Goal: Task Accomplishment & Management: Manage account settings

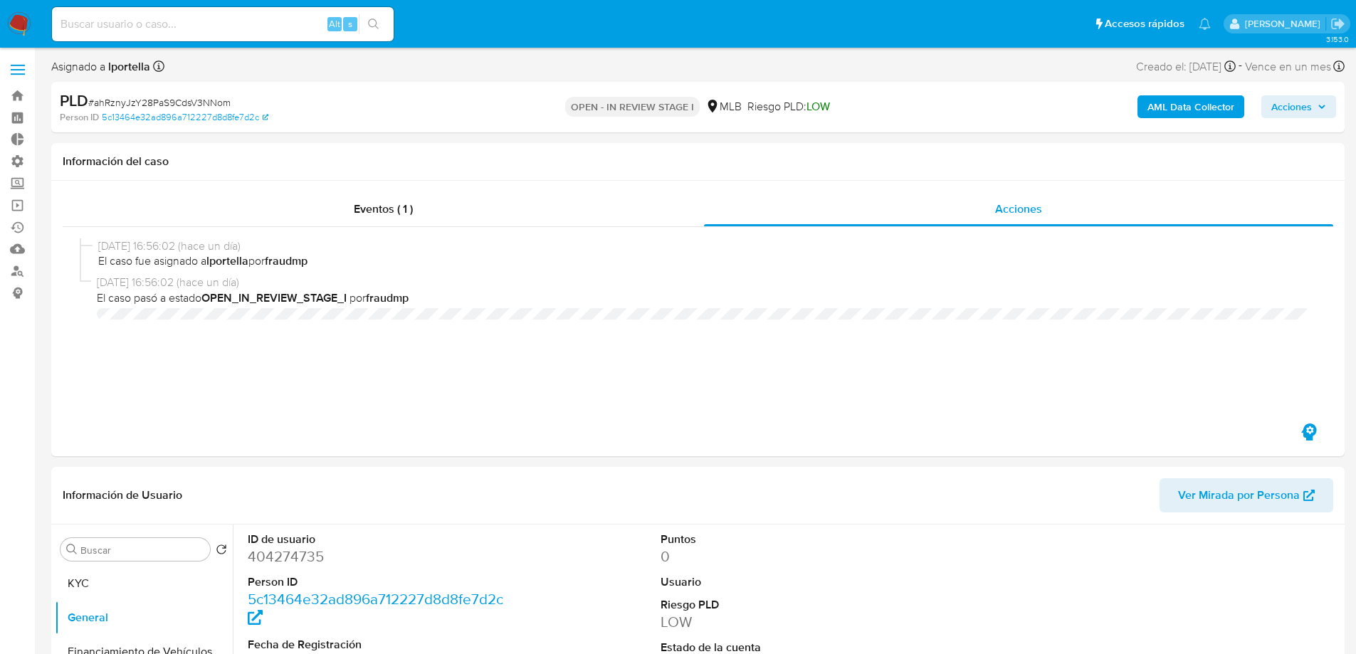
select select "10"
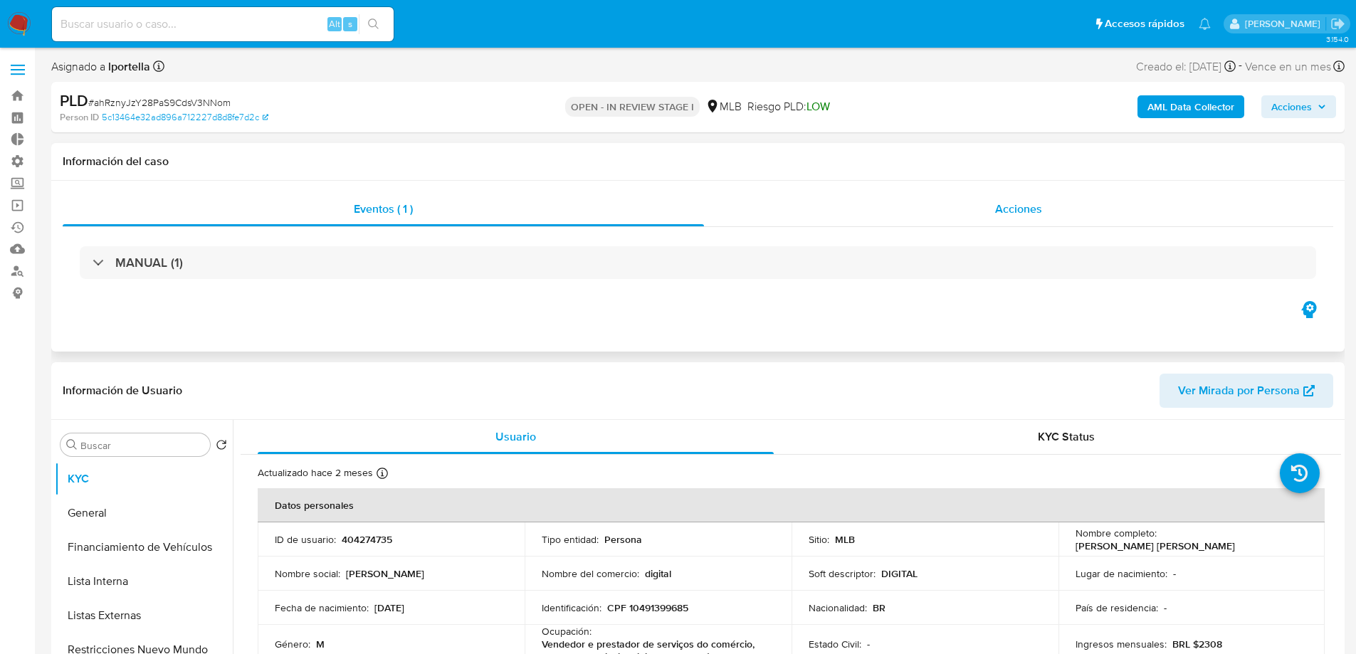
click at [990, 196] on div "Acciones" at bounding box center [1018, 209] width 629 height 34
select select "10"
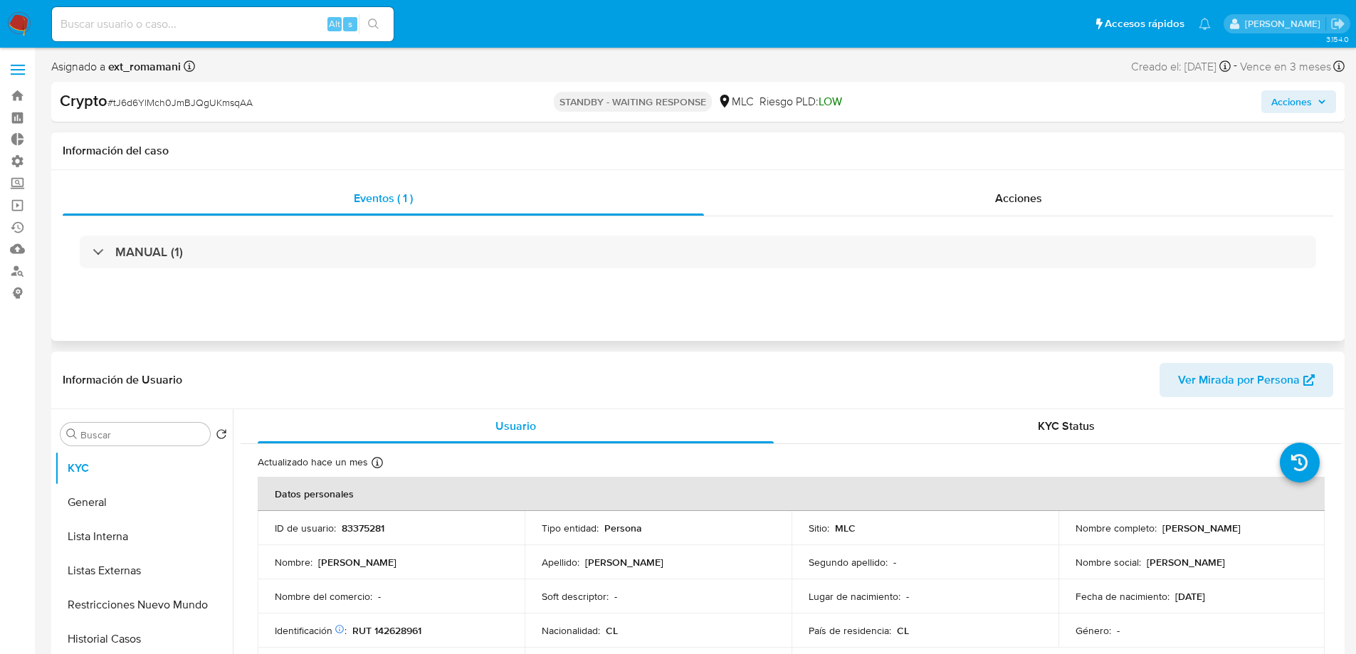
select select "10"
click at [993, 206] on div "Acciones" at bounding box center [1018, 199] width 629 height 34
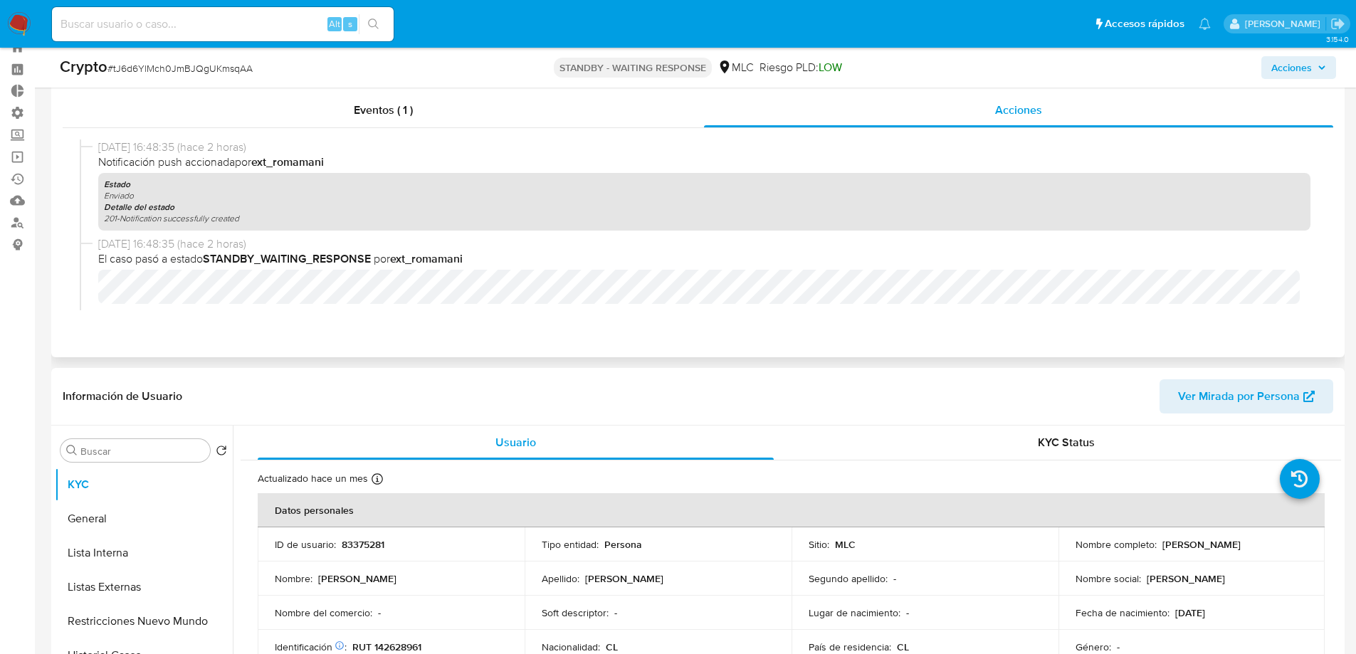
scroll to position [71, 0]
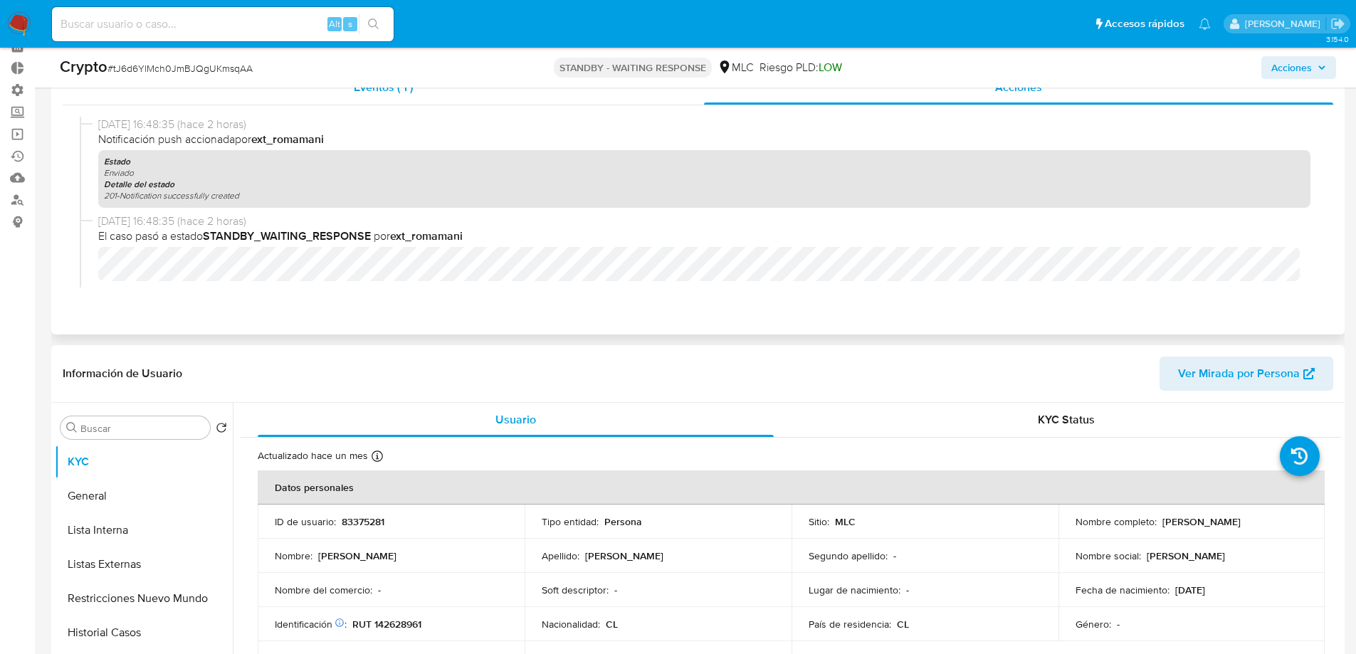
click at [402, 98] on div "Eventos ( 1 )" at bounding box center [383, 87] width 641 height 34
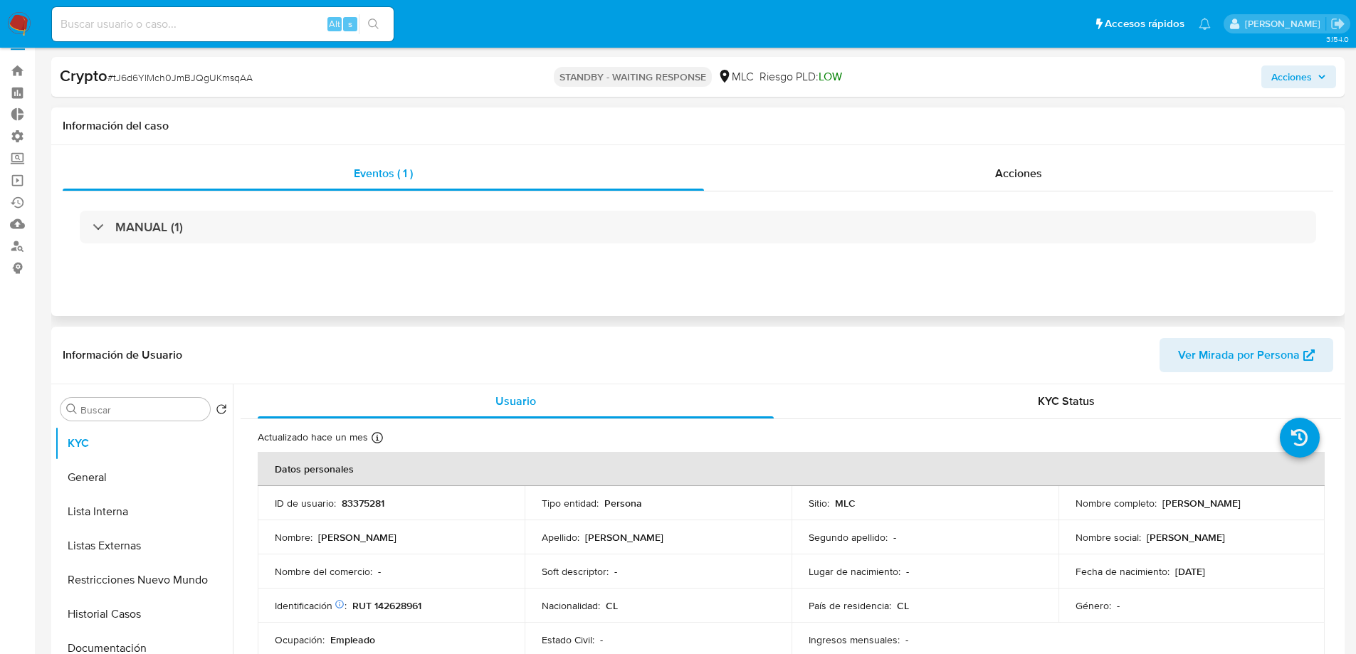
scroll to position [0, 0]
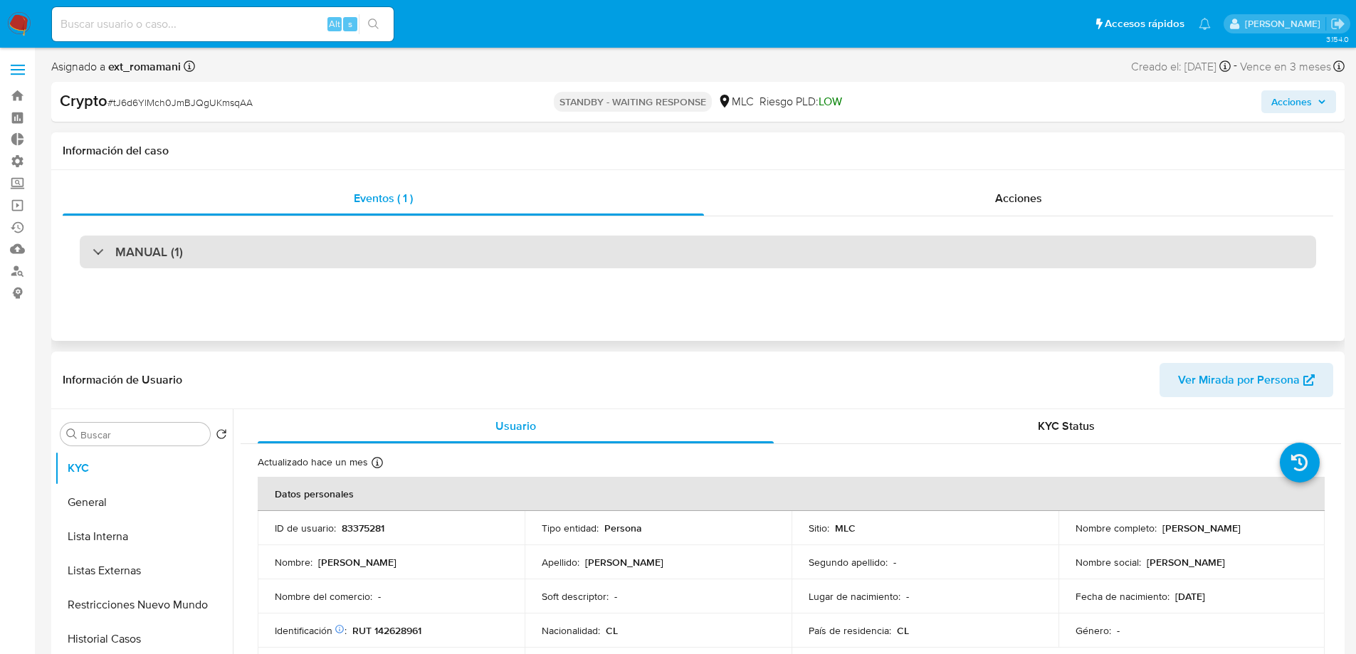
click at [316, 248] on div "MANUAL (1)" at bounding box center [698, 252] width 1237 height 33
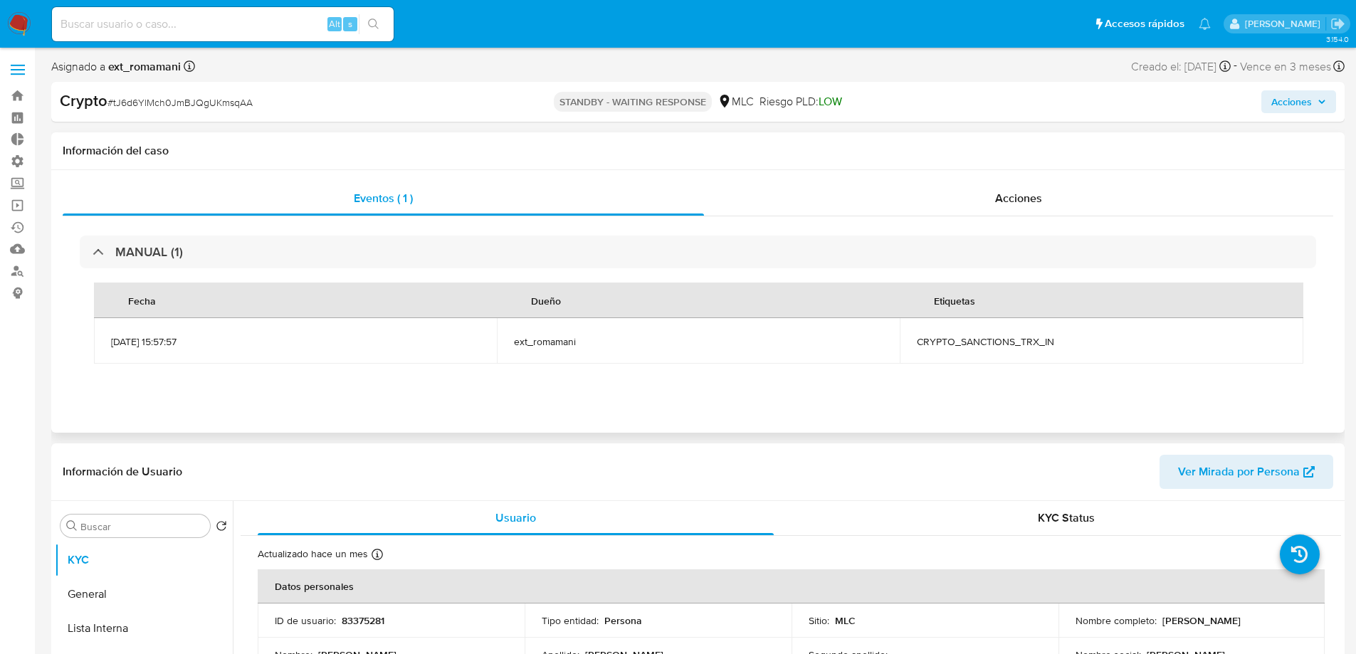
click at [1015, 220] on div "MANUAL (1) Fecha Dueño Etiquetas 14/08/2025 15:57:57 ext_romamani CRYPTO_SANCTI…" at bounding box center [698, 306] width 1271 height 181
click at [1017, 209] on div "Acciones" at bounding box center [1018, 199] width 629 height 34
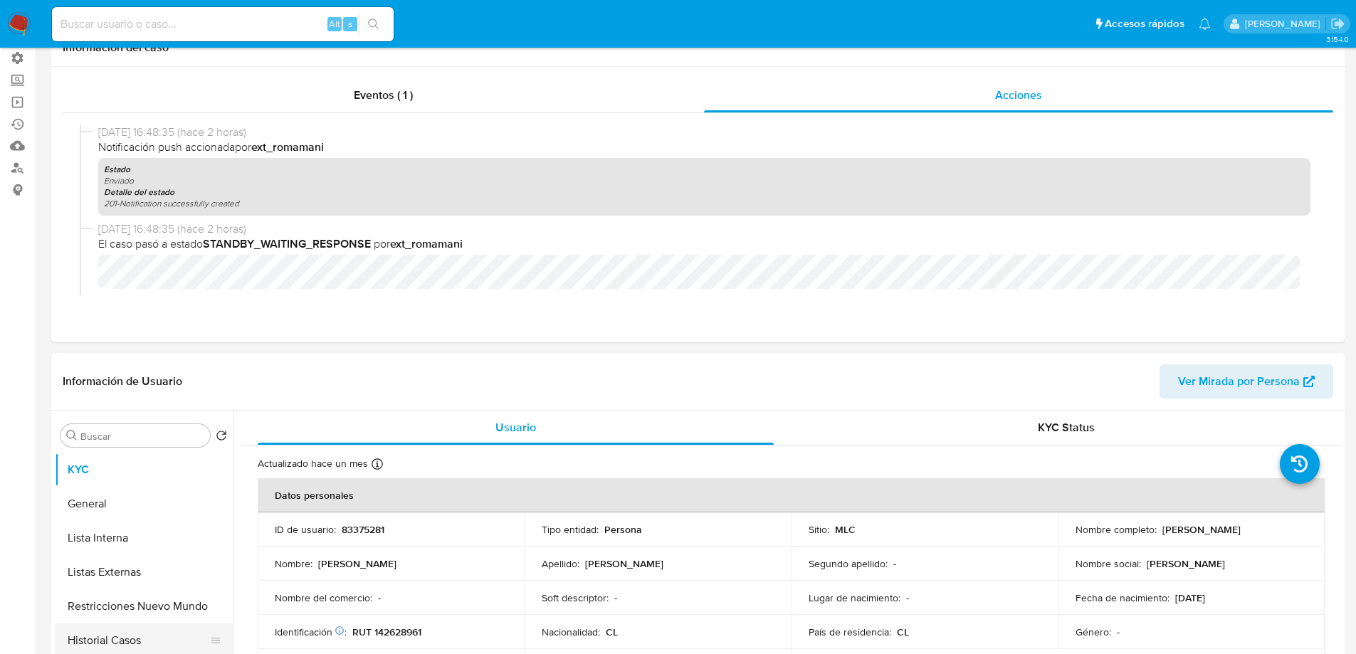
scroll to position [285, 0]
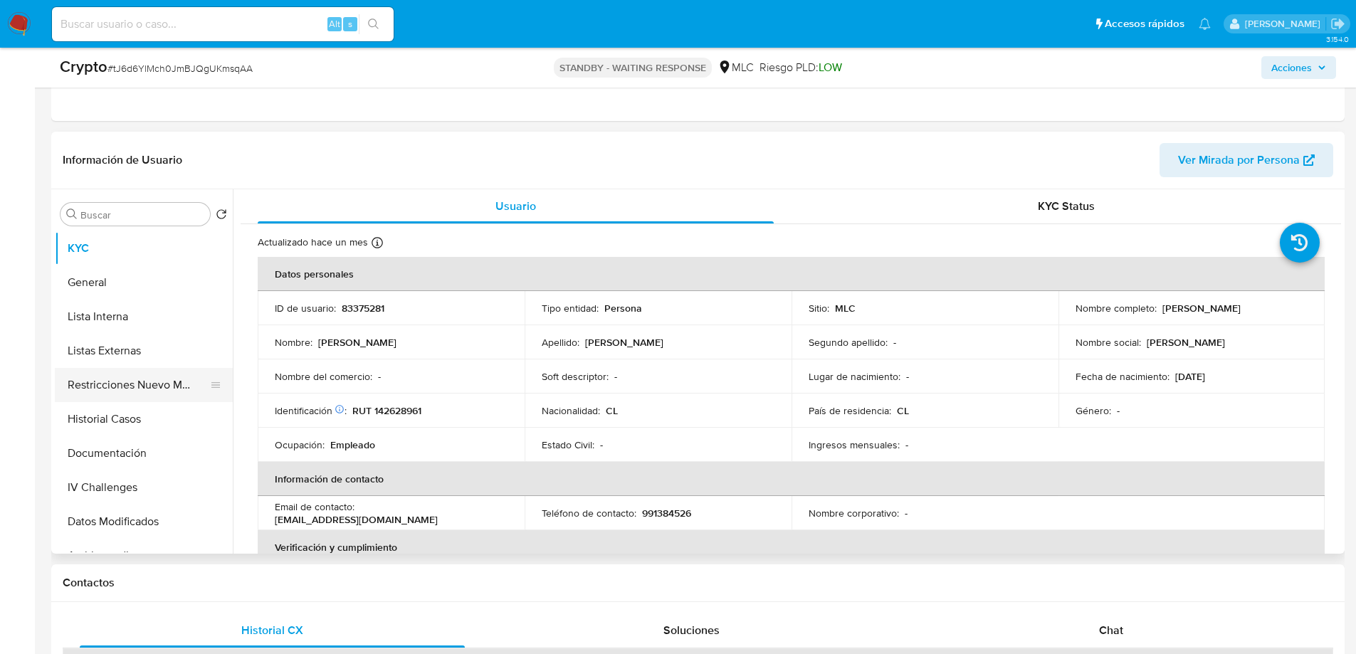
click at [115, 380] on button "Restricciones Nuevo Mundo" at bounding box center [138, 385] width 167 height 34
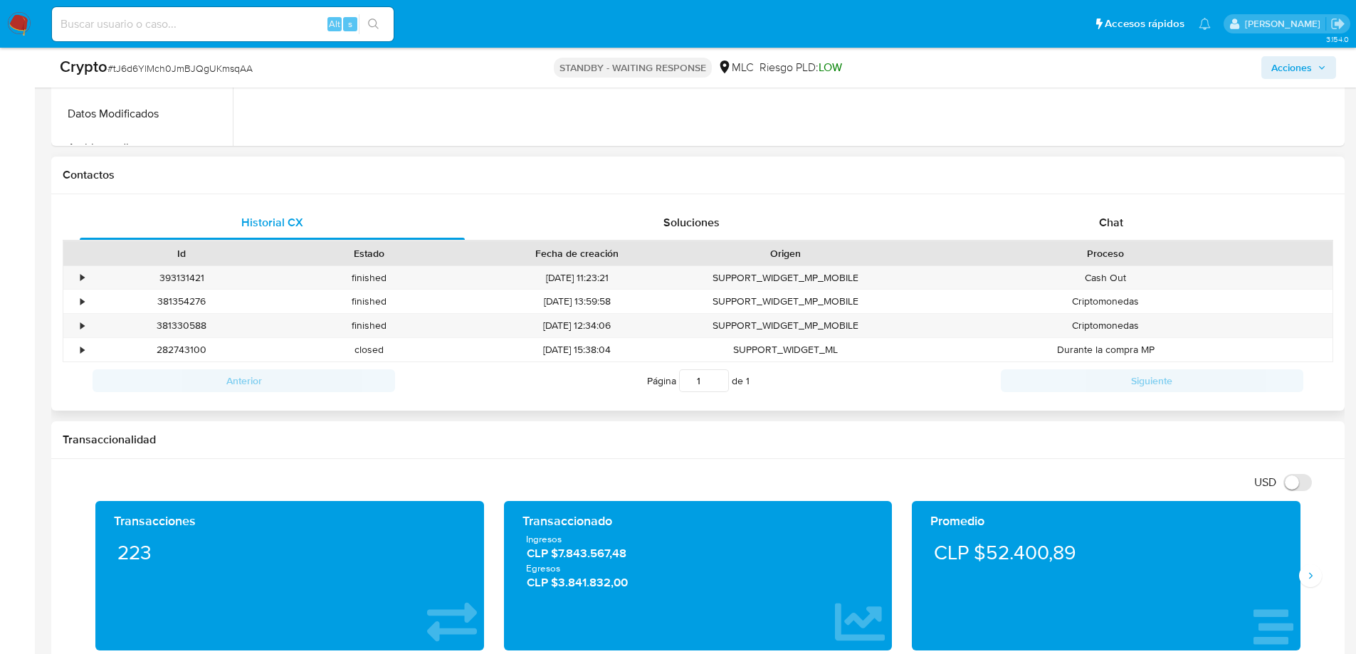
scroll to position [712, 0]
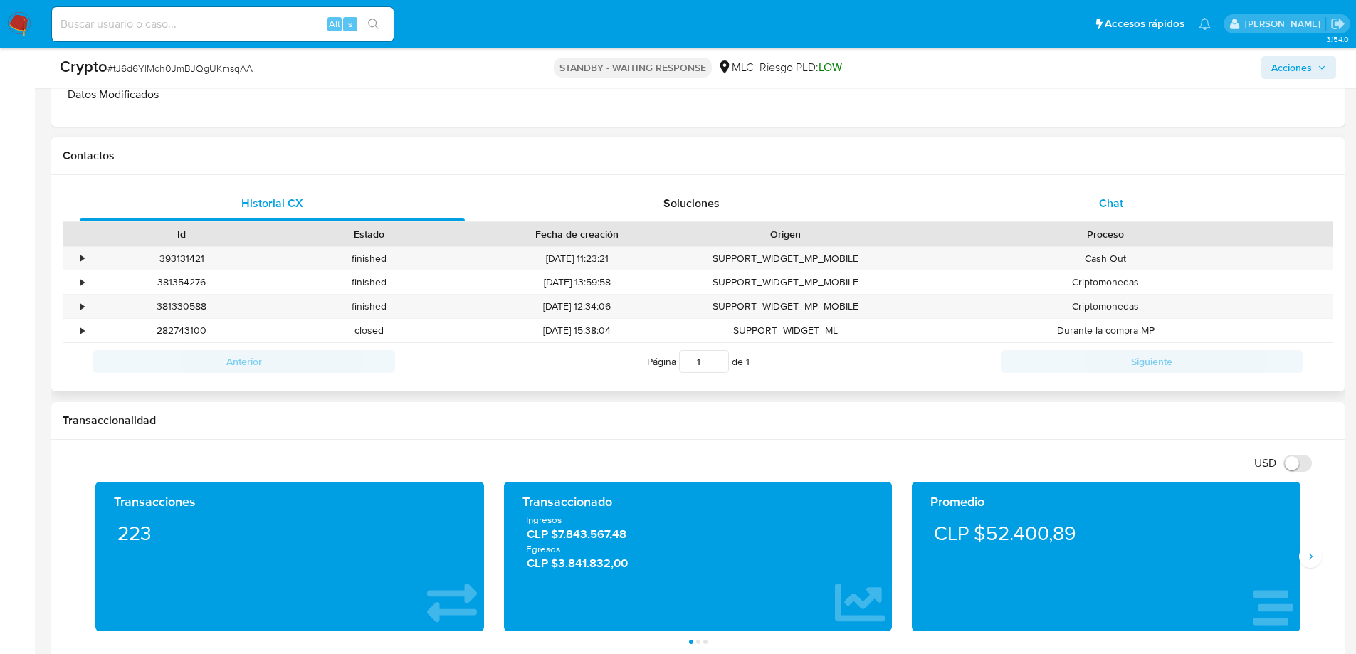
click at [1092, 204] on div "Chat" at bounding box center [1110, 204] width 385 height 34
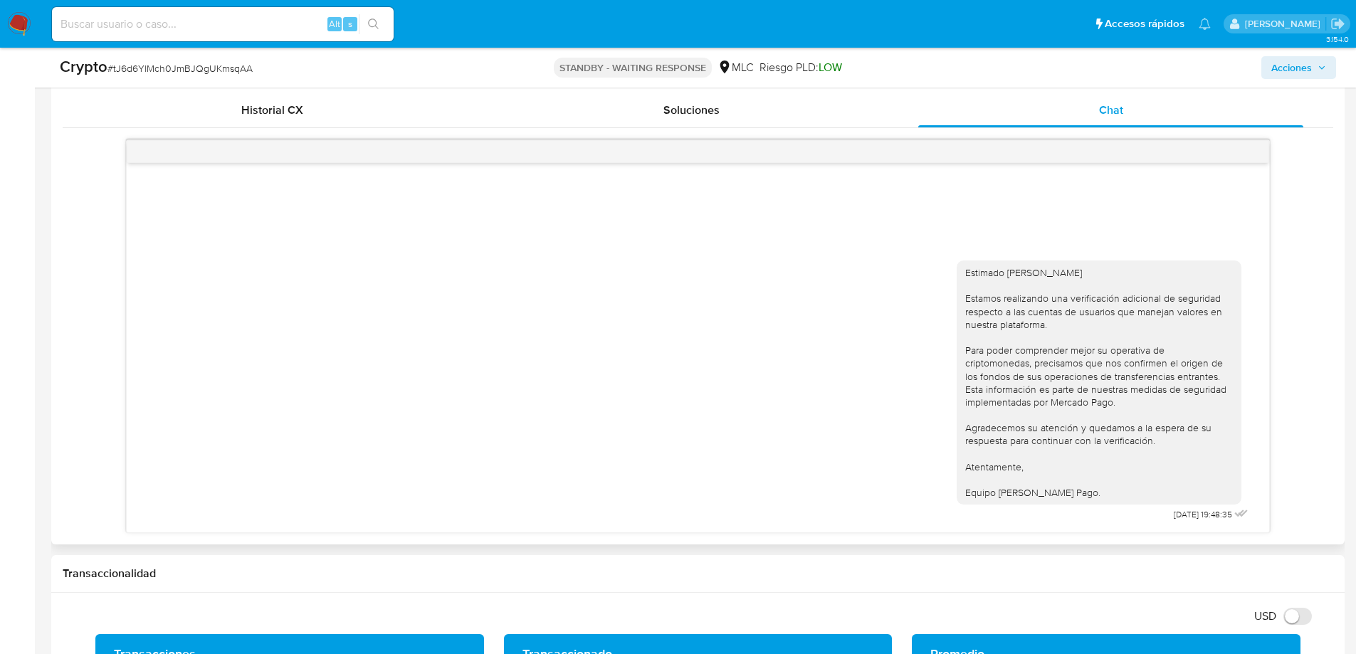
scroll to position [783, 0]
